Goal: Information Seeking & Learning: Learn about a topic

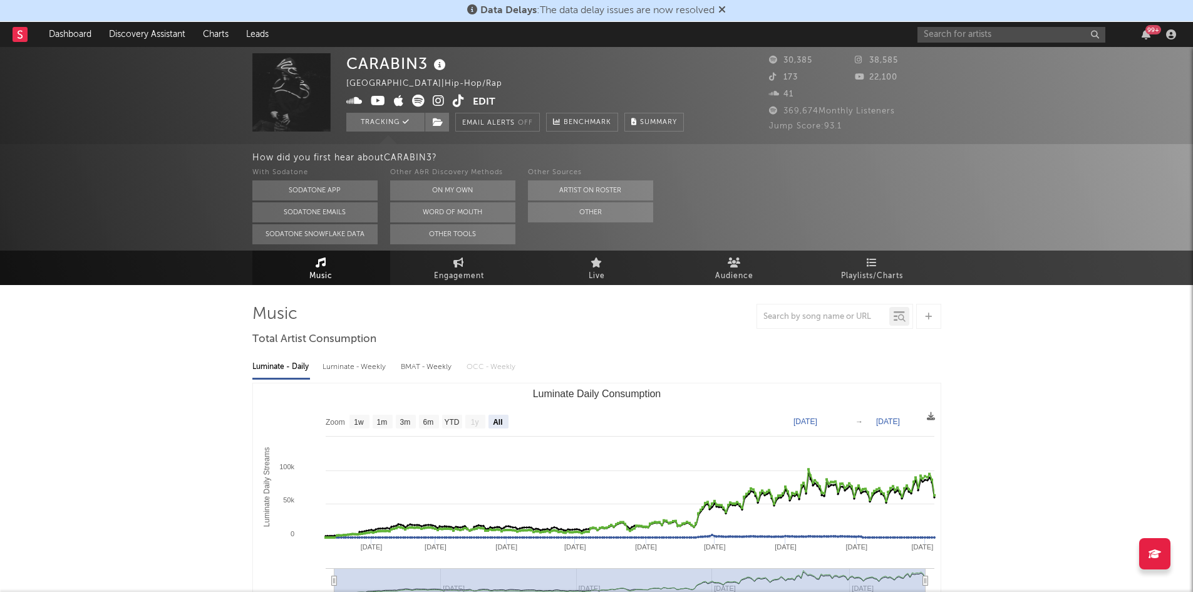
select select "All"
select select "1w"
click at [958, 36] on input "text" at bounding box center [1012, 35] width 188 height 16
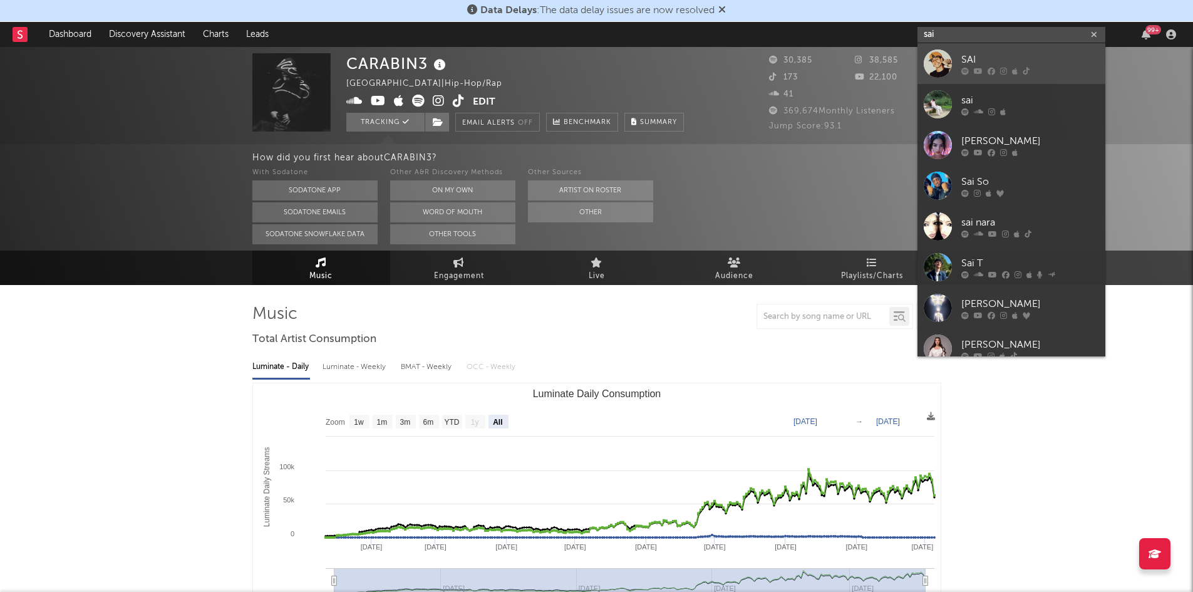
type input "sai"
click at [991, 60] on div "SAI" at bounding box center [1031, 59] width 138 height 15
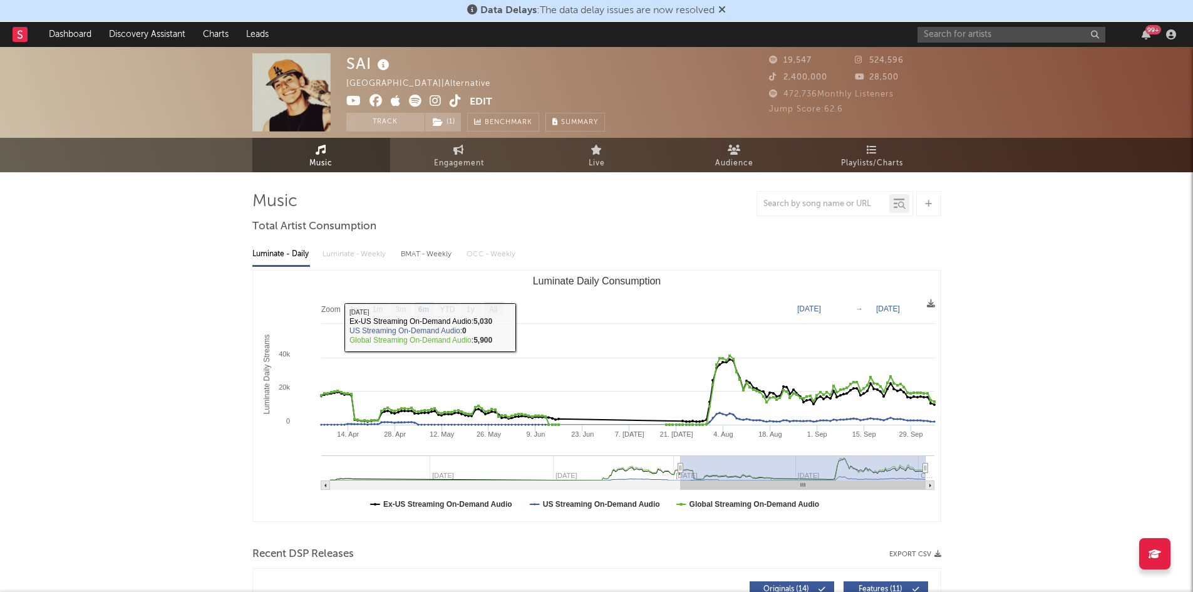
click at [491, 306] on text "All" at bounding box center [493, 309] width 8 height 9
select select "All"
type input "[DATE]"
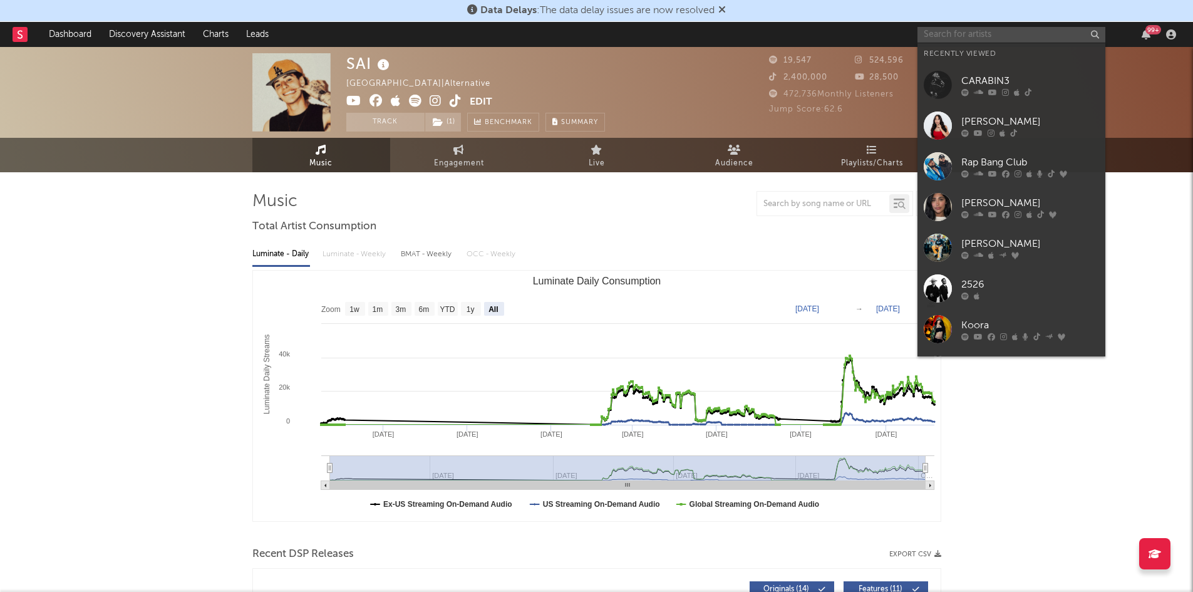
click at [965, 41] on input "text" at bounding box center [1012, 35] width 188 height 16
click at [996, 84] on div "CARABIN3" at bounding box center [1031, 80] width 138 height 15
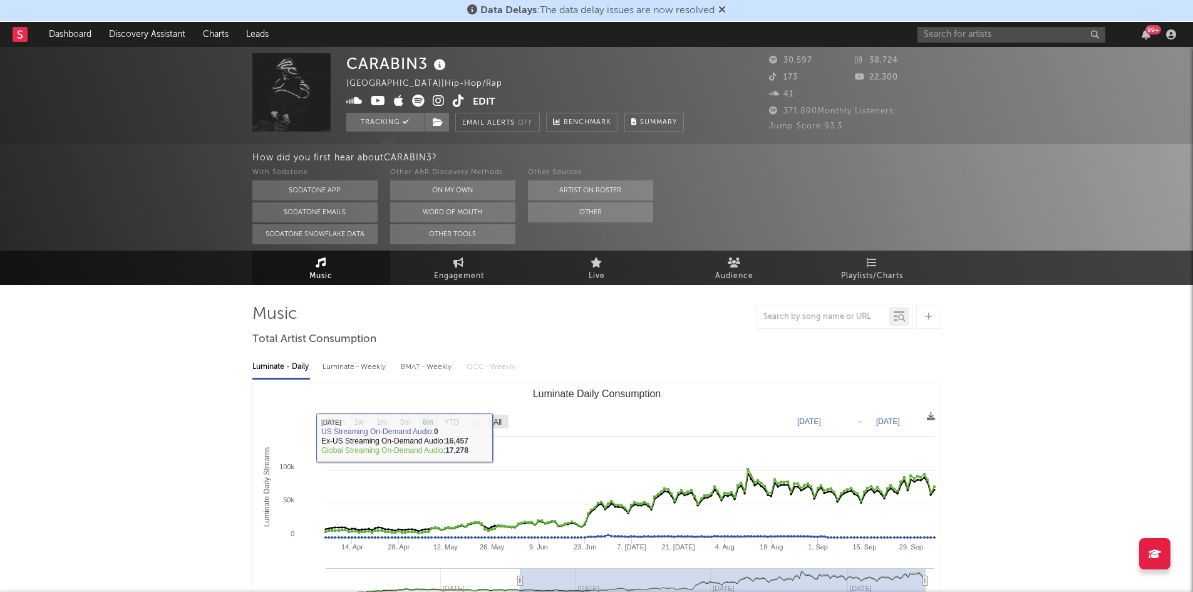
click at [496, 427] on text "All" at bounding box center [497, 422] width 8 height 9
select select "All"
type input "[DATE]"
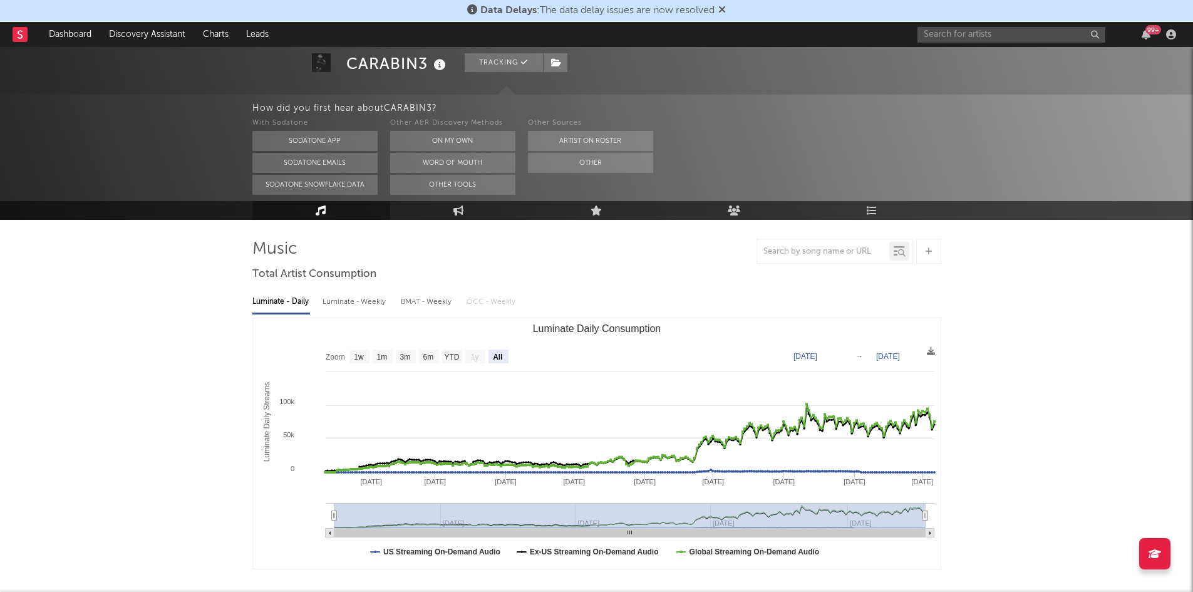
scroll to position [66, 0]
